Goal: Task Accomplishment & Management: Use online tool/utility

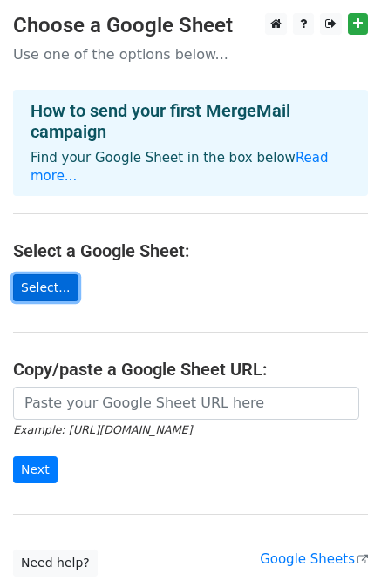
click at [27, 275] on link "Select..." at bounding box center [45, 288] width 65 height 27
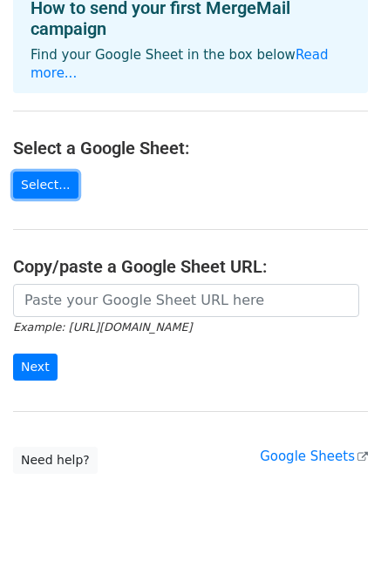
scroll to position [108, 0]
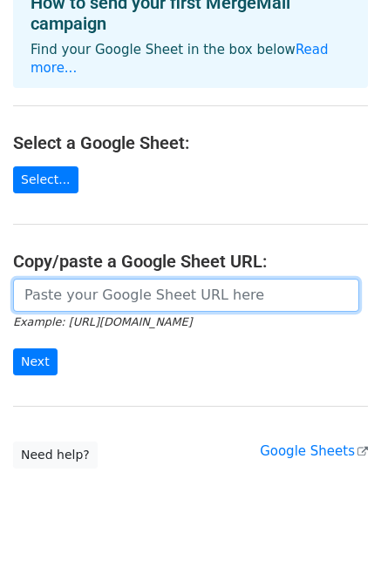
click at [167, 279] on input "url" at bounding box center [186, 295] width 346 height 33
paste input "https://docs.google.com/spreadsheets/d/1Q0Os7942Ss1Epx_WC3opKt8DRksV292B/edit?u…"
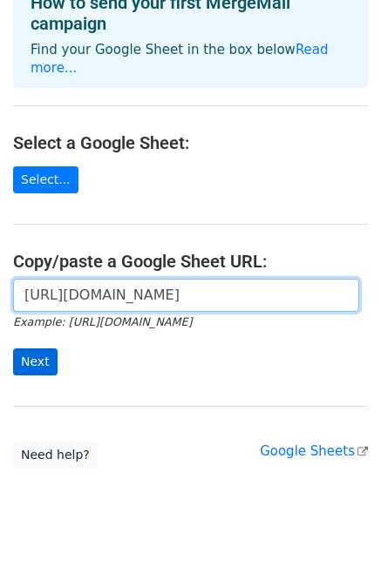
type input "https://docs.google.com/spreadsheets/d/1Q0Os7942Ss1Epx_WC3opKt8DRksV292B/edit?u…"
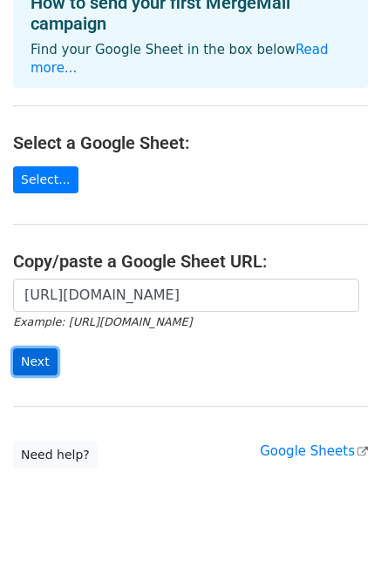
scroll to position [0, 0]
click at [32, 349] on input "Next" at bounding box center [35, 362] width 44 height 27
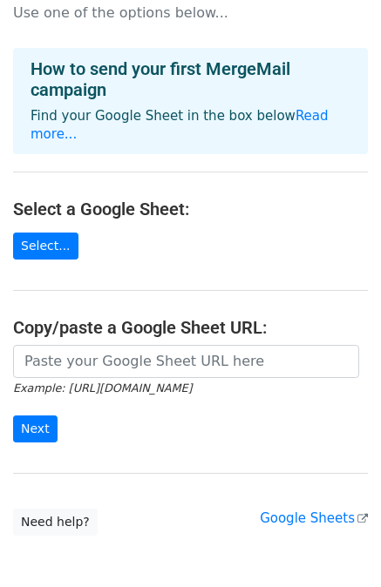
scroll to position [222, 0]
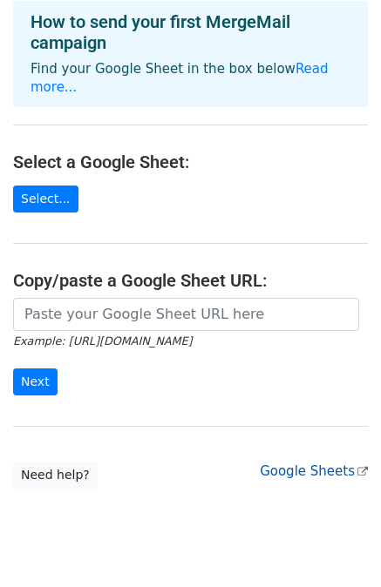
click at [331, 464] on link "Google Sheets" at bounding box center [314, 472] width 108 height 16
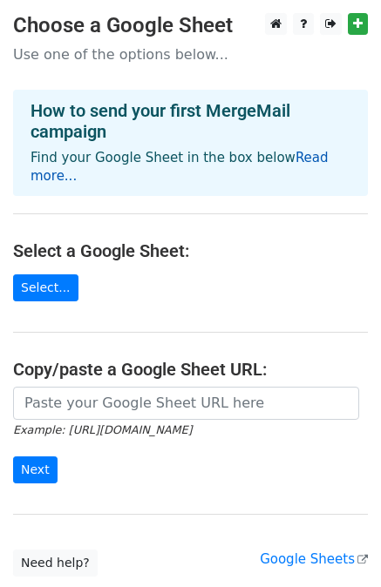
click at [302, 153] on link "Read more..." at bounding box center [180, 167] width 298 height 34
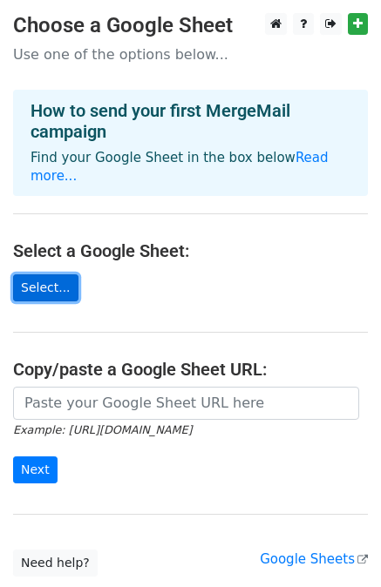
click at [42, 275] on link "Select..." at bounding box center [45, 288] width 65 height 27
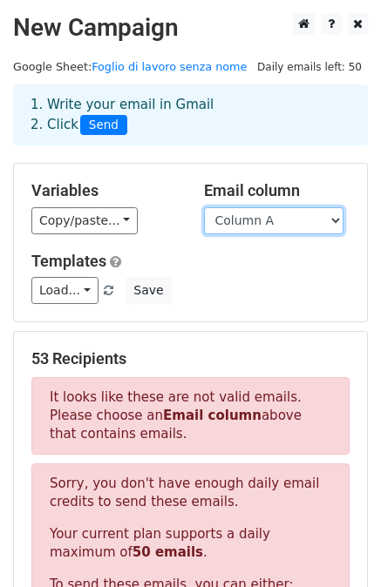
click at [244, 227] on select "Column A Column B Column C Column D Column E" at bounding box center [273, 220] width 139 height 27
select select "Column B"
click at [204, 207] on select "Column A Column B Column C Column D Column E" at bounding box center [273, 220] width 139 height 27
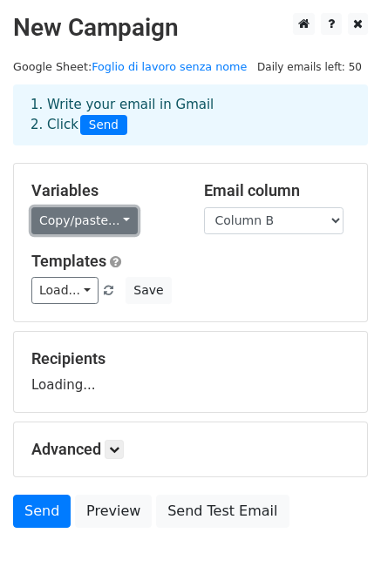
click at [91, 221] on link "Copy/paste..." at bounding box center [84, 220] width 106 height 27
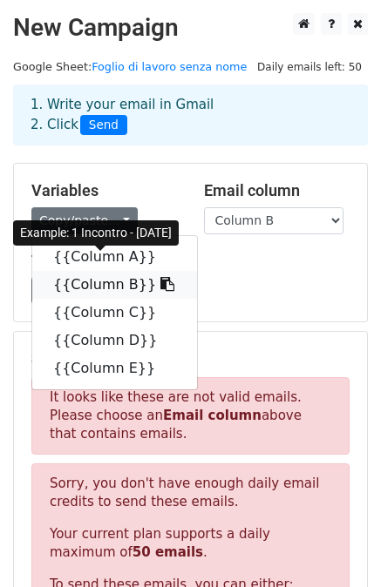
click at [101, 283] on link "{{Column B}}" at bounding box center [114, 285] width 165 height 28
